Goal: Task Accomplishment & Management: Use online tool/utility

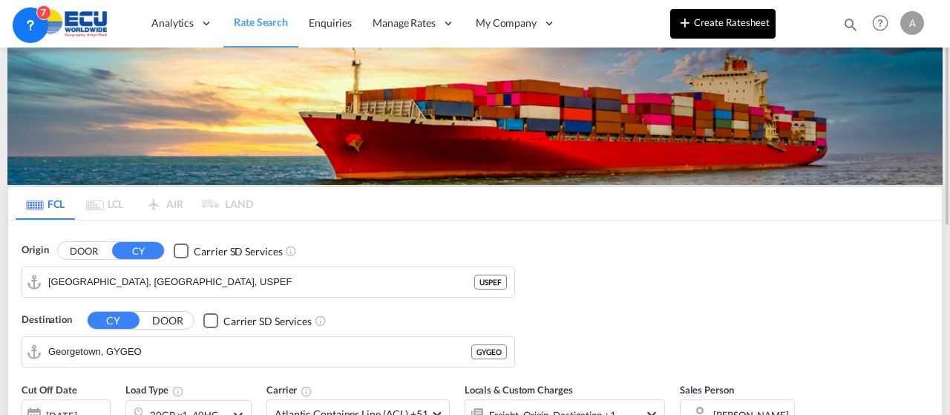
click at [727, 19] on button "Create Ratesheet" at bounding box center [722, 24] width 105 height 30
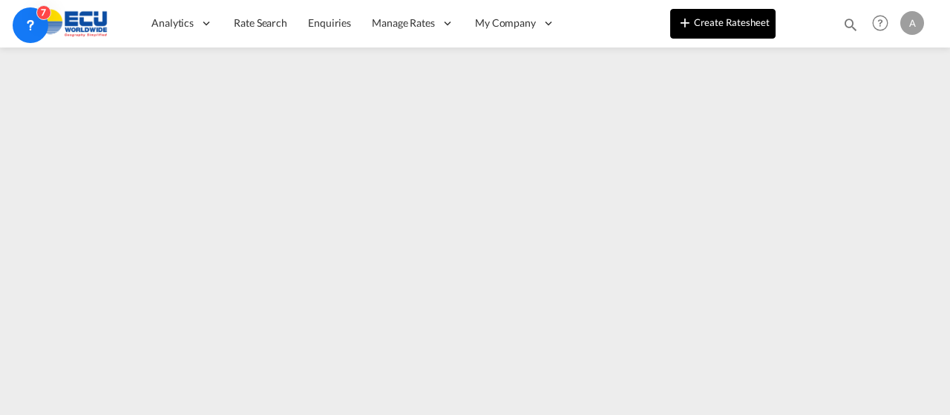
click at [716, 17] on button "Create Ratesheet" at bounding box center [722, 24] width 105 height 30
click at [731, 27] on button "Create Ratesheet" at bounding box center [722, 24] width 105 height 30
